Goal: Task Accomplishment & Management: Manage account settings

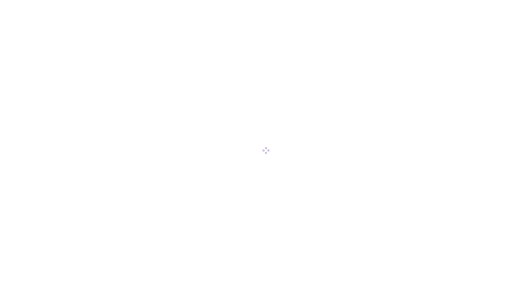
click at [31, 60] on div at bounding box center [266, 150] width 532 height 301
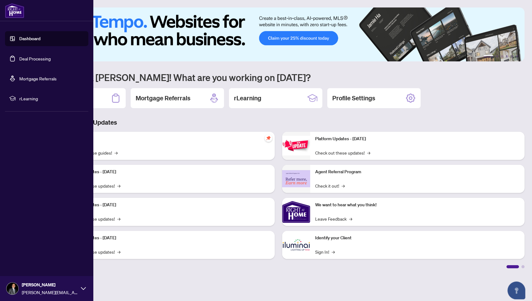
click at [33, 57] on link "Deal Processing" at bounding box center [34, 59] width 31 height 6
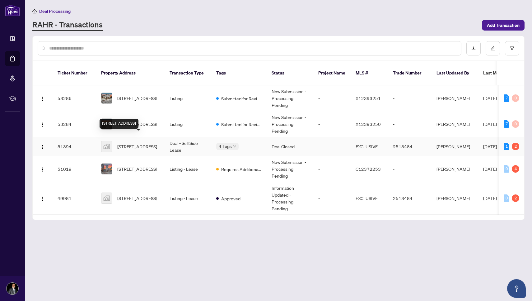
click at [133, 143] on span "[STREET_ADDRESS]" at bounding box center [137, 146] width 40 height 7
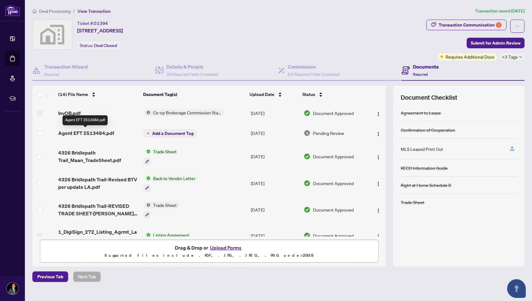
click at [90, 134] on span "Agent EFT 2513484.pdf" at bounding box center [86, 132] width 56 height 7
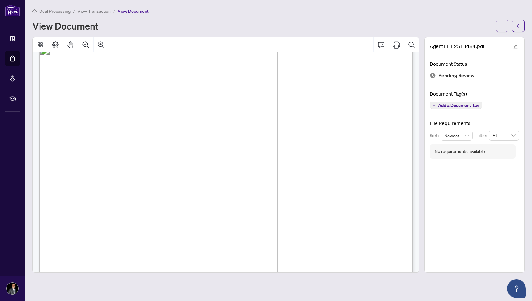
scroll to position [17, 0]
click at [519, 23] on span "button" at bounding box center [518, 26] width 4 height 10
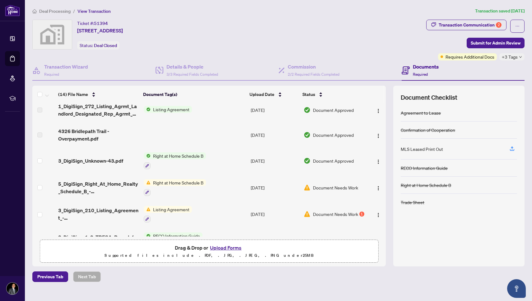
scroll to position [140, 0]
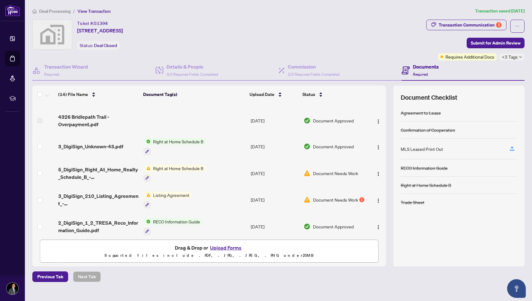
click at [165, 168] on span "Right at Home Schedule B" at bounding box center [178, 168] width 55 height 7
click at [320, 175] on span "Document Needs Work" at bounding box center [335, 173] width 45 height 7
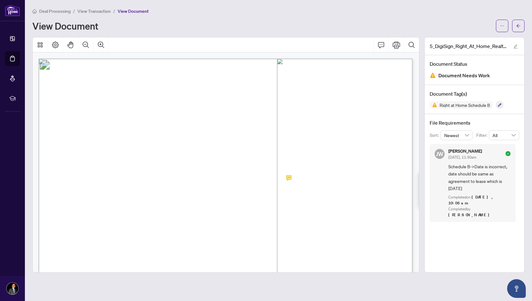
scroll to position [0, 0]
